Goal: Task Accomplishment & Management: Manage account settings

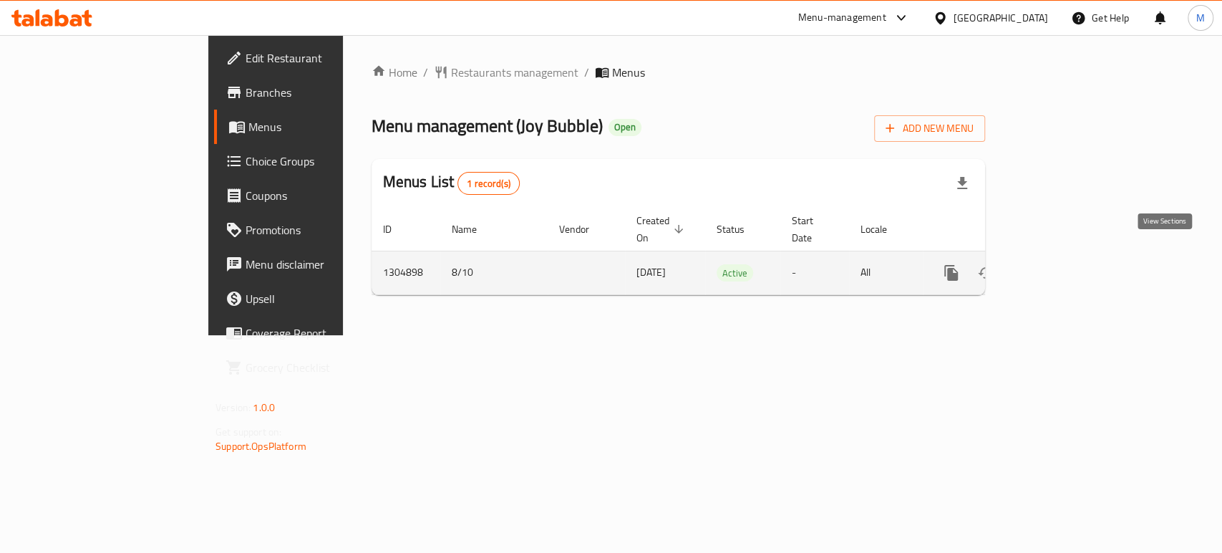
drag, startPoint x: 0, startPoint y: 0, endPoint x: 1169, endPoint y: 258, distance: 1197.5
click at [1063, 264] on icon "enhanced table" at bounding box center [1054, 272] width 17 height 17
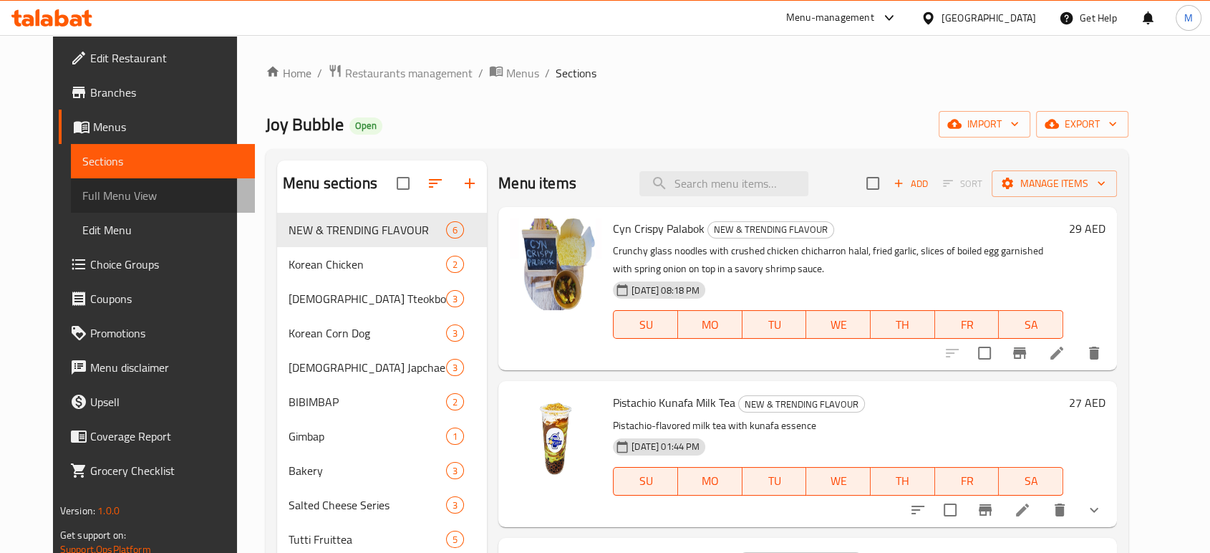
click at [82, 201] on span "Full Menu View" at bounding box center [162, 195] width 161 height 17
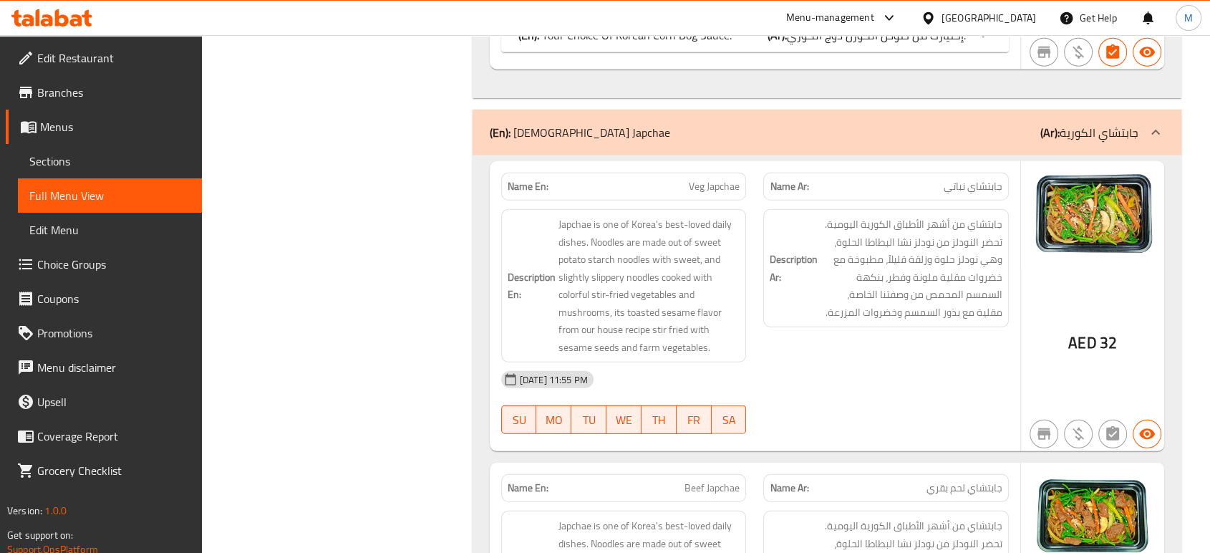
scroll to position [1174, 0]
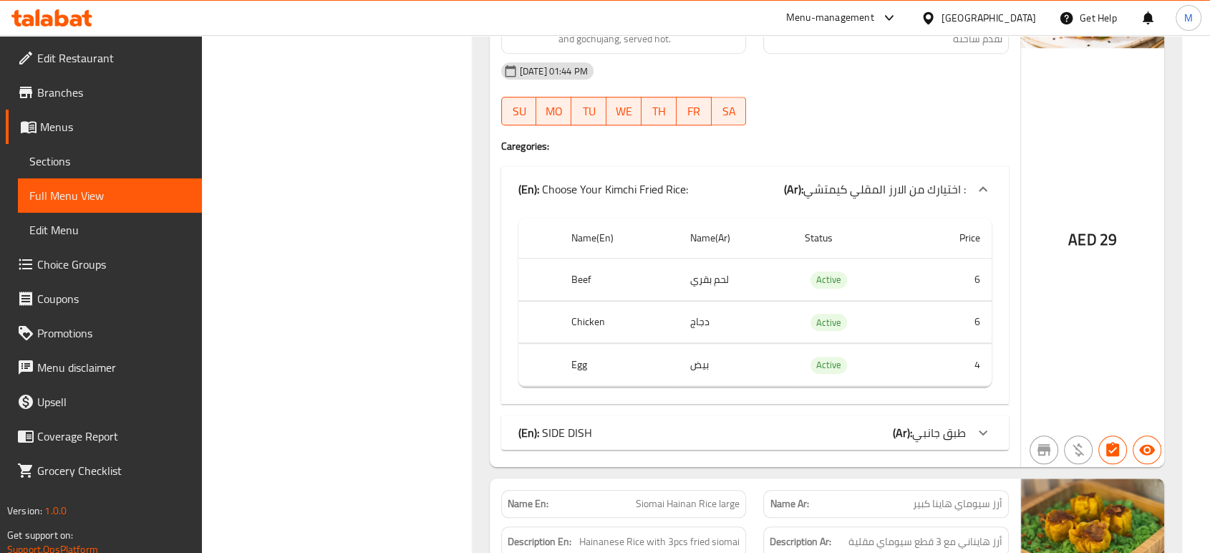
scroll to position [1502, 0]
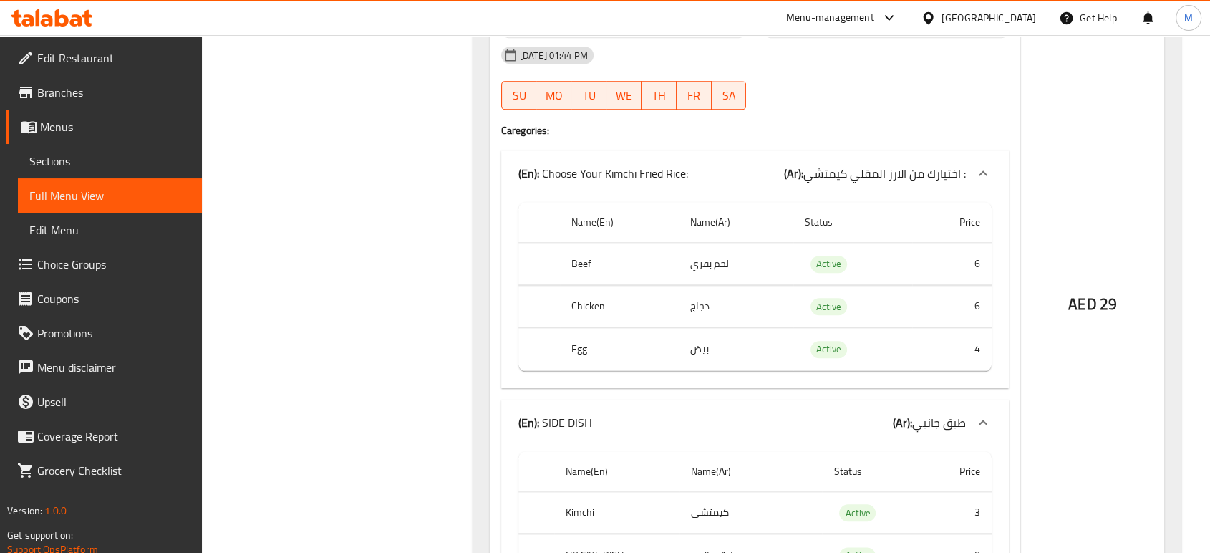
scroll to position [223, 0]
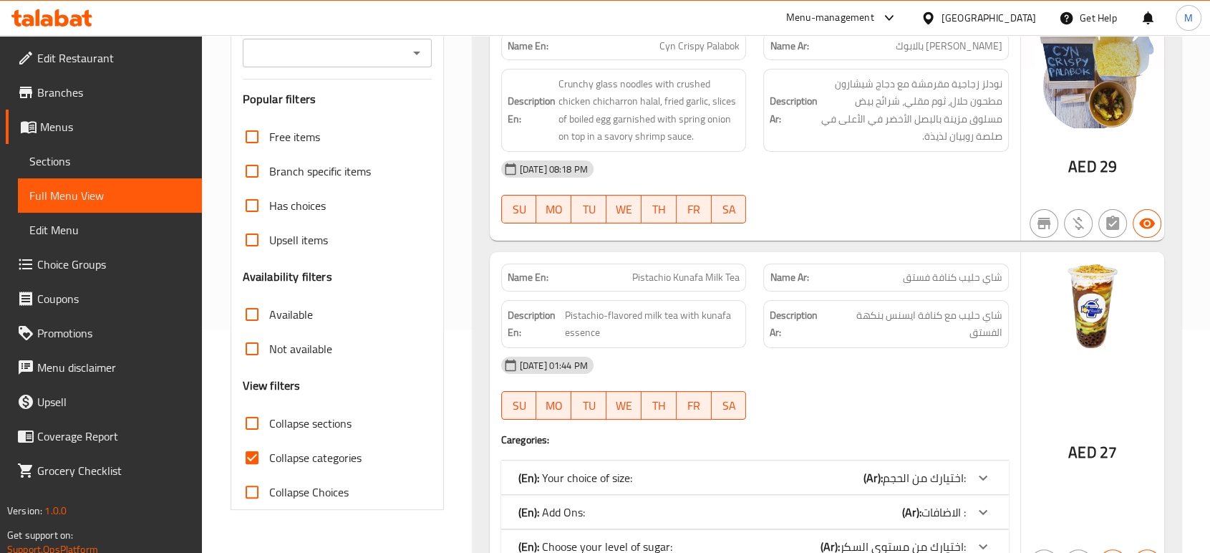
click at [930, 480] on span "اختيارك من الحجم:" at bounding box center [924, 477] width 83 height 21
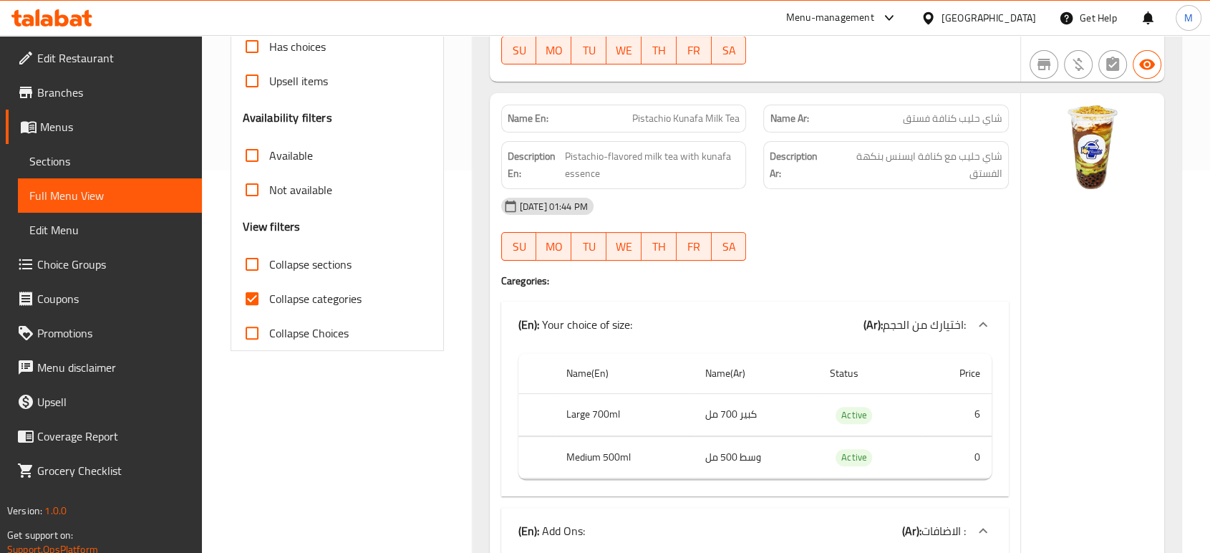
scroll to position [7785, 0]
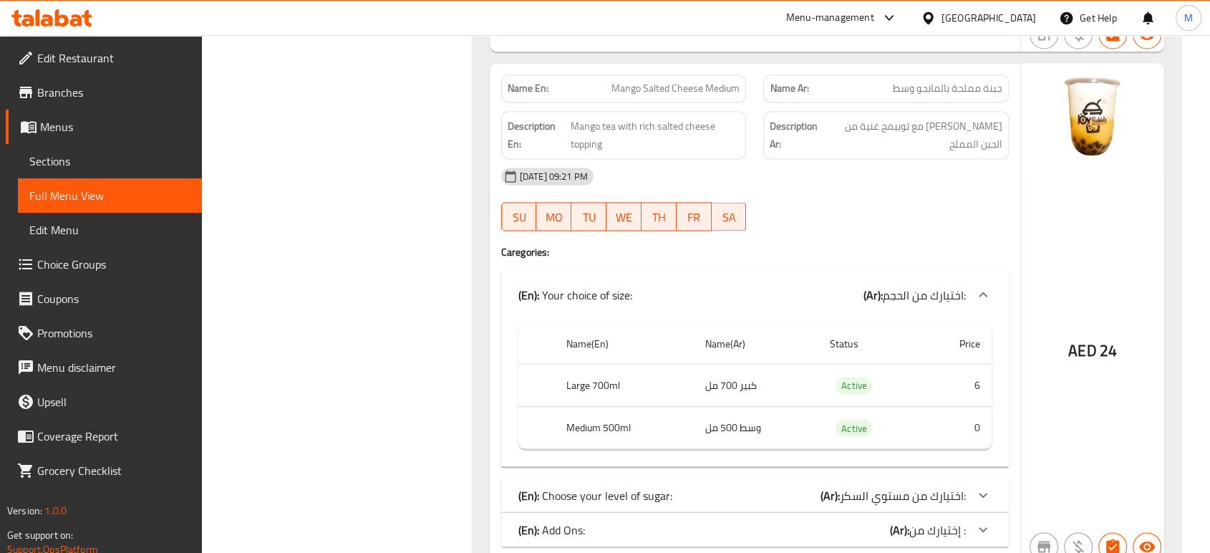
scroll to position [7975, 0]
copy span "Mango Salted Cheese Medium"
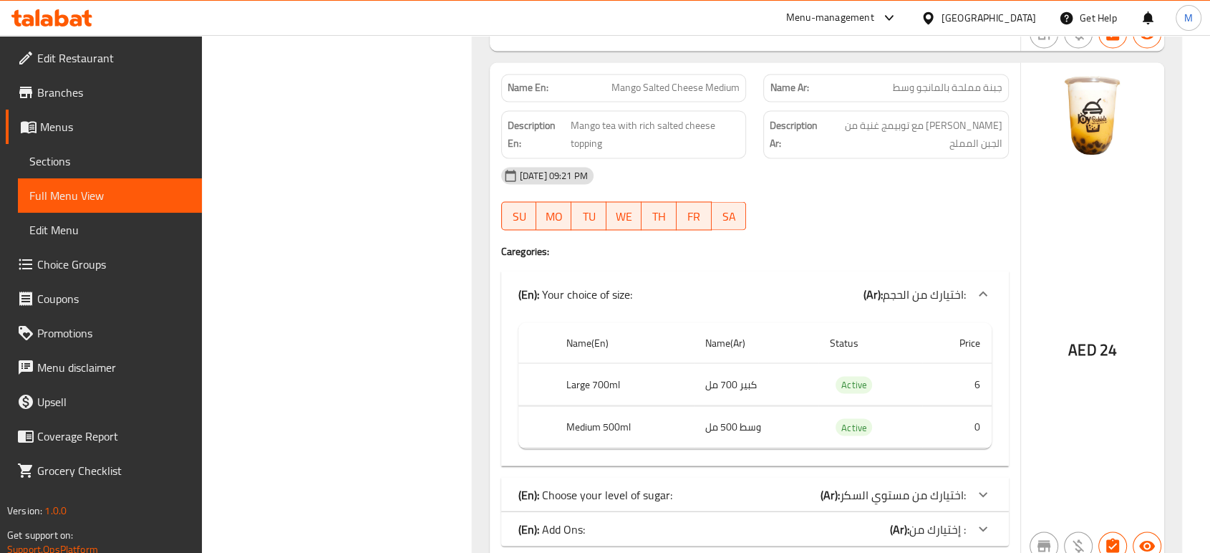
scroll to position [14942, 0]
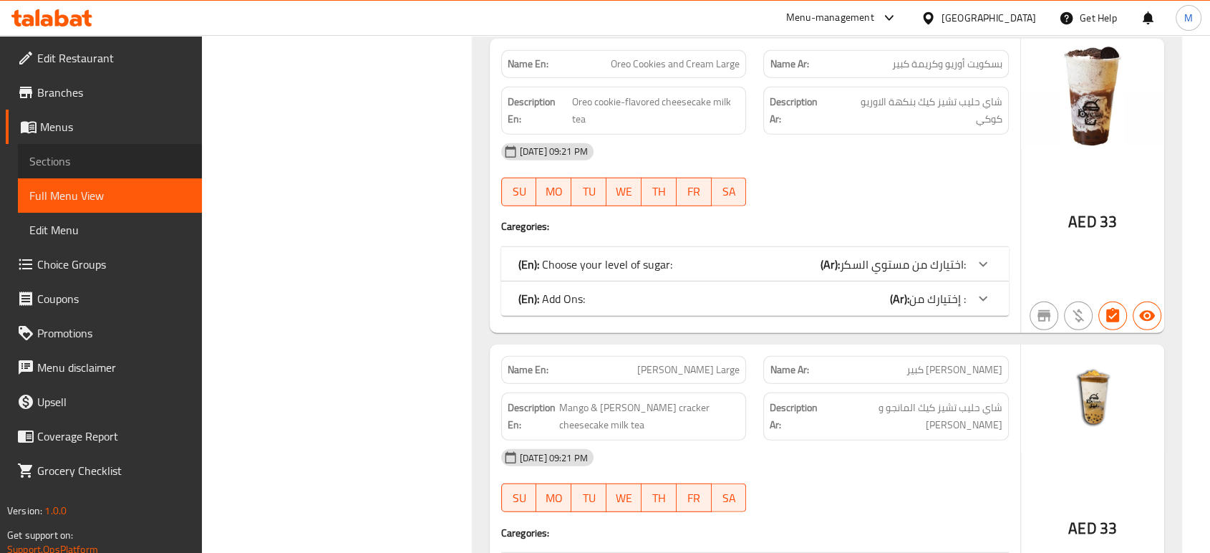
click at [128, 149] on link "Sections" at bounding box center [110, 161] width 184 height 34
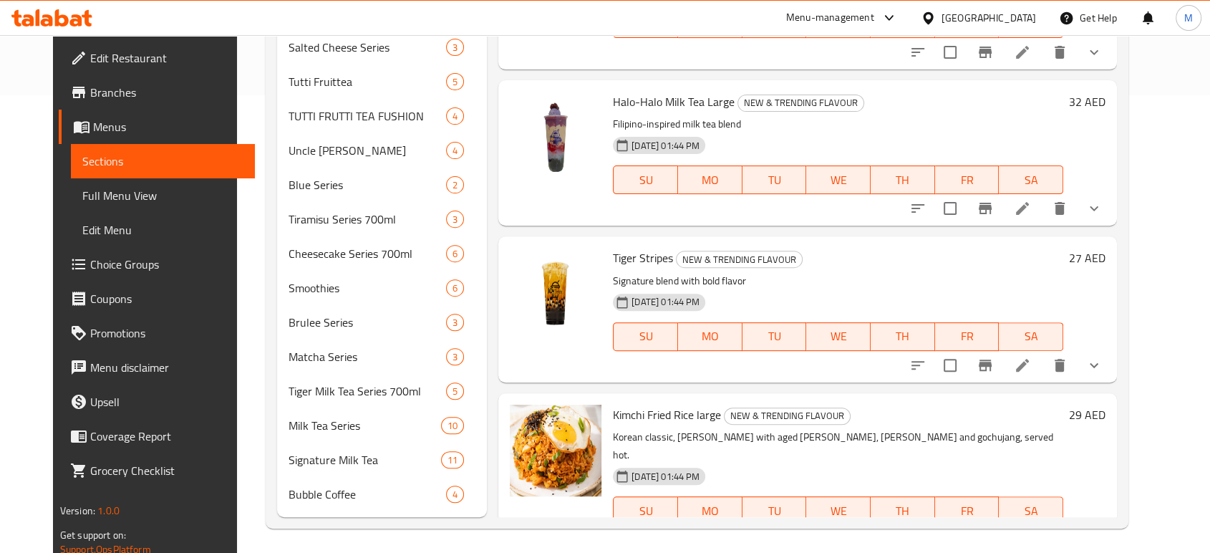
scroll to position [461, 0]
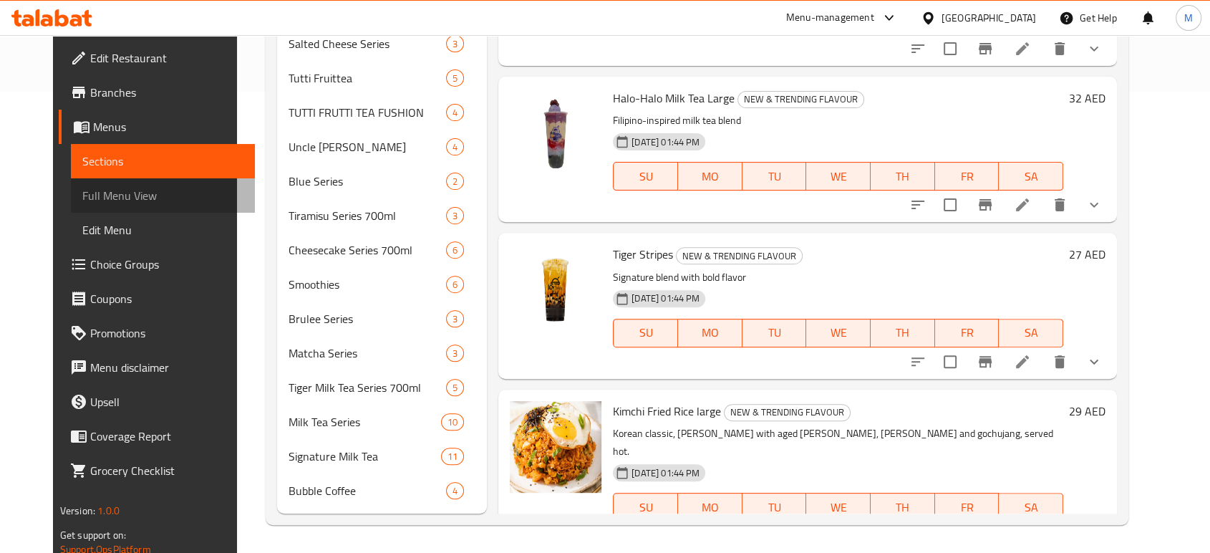
click at [127, 198] on span "Full Menu View" at bounding box center [162, 195] width 161 height 17
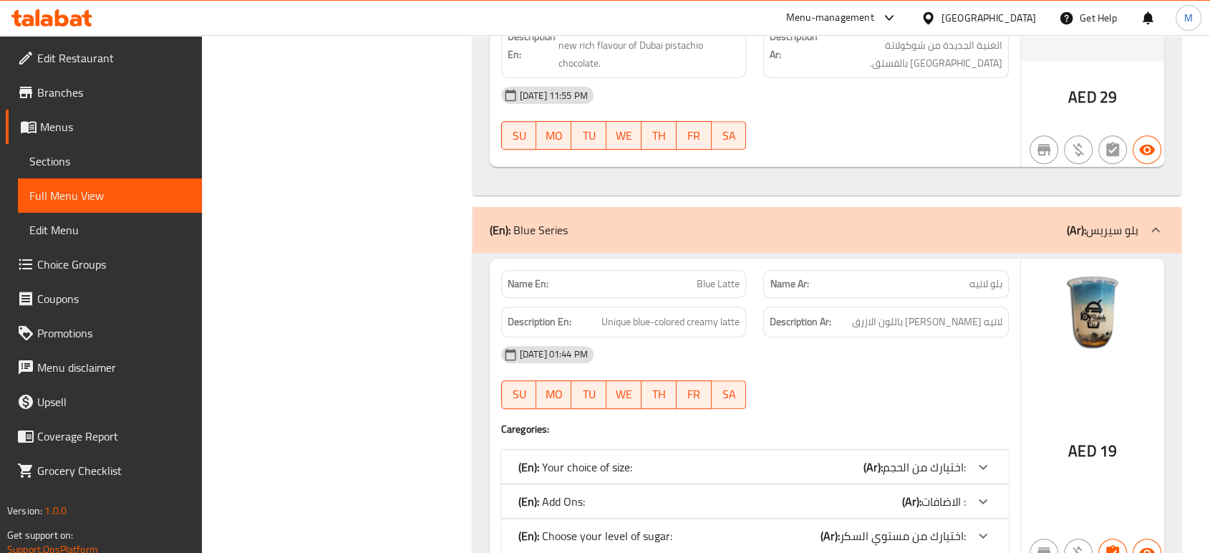
scroll to position [14578, 0]
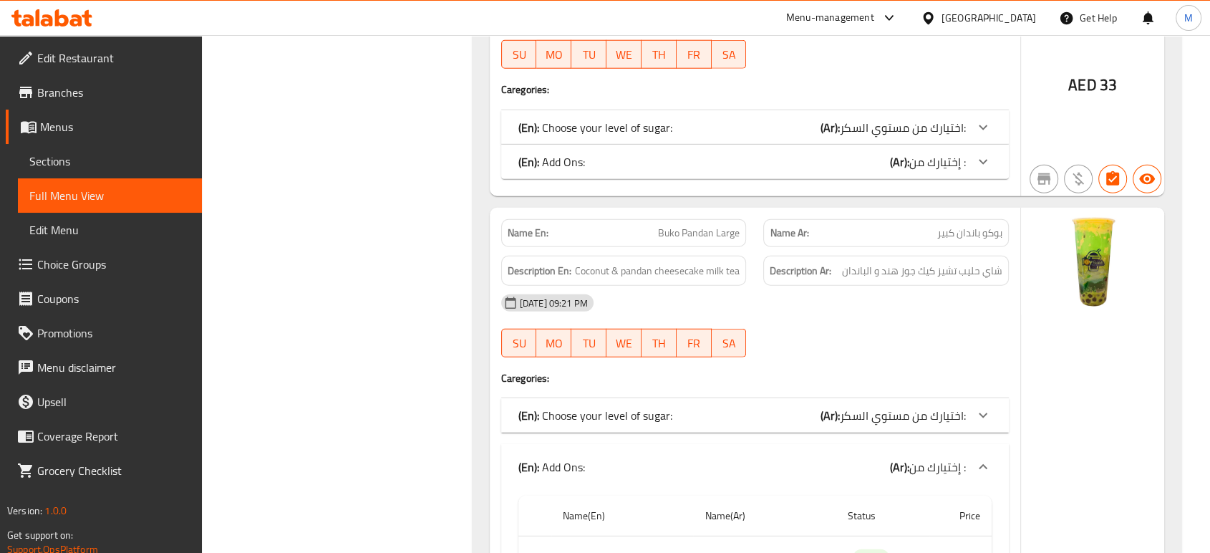
scroll to position [14705, 0]
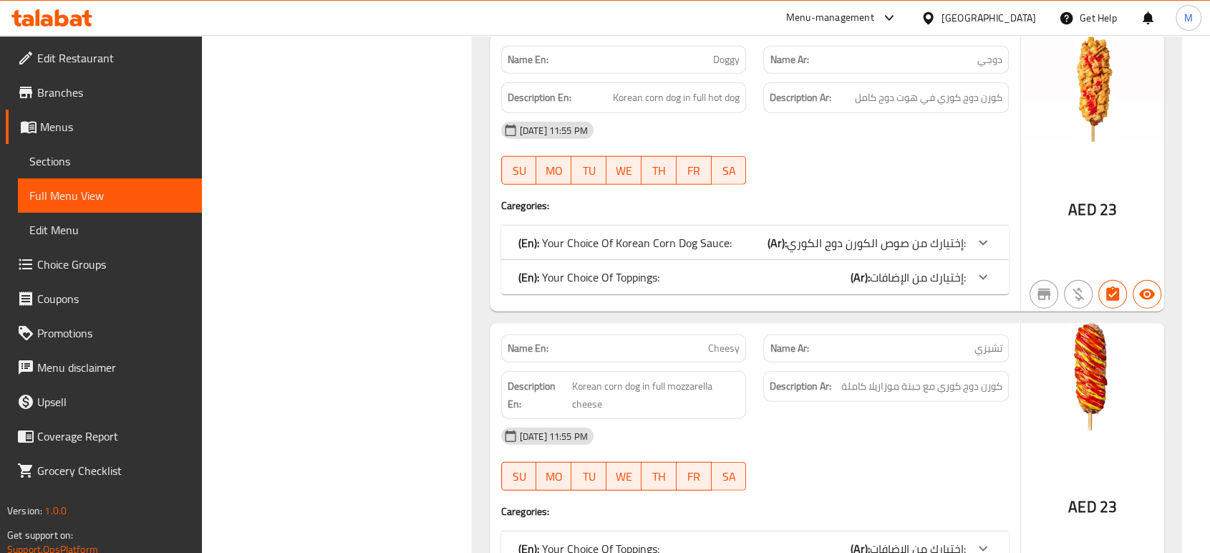
scroll to position [3681, 0]
